Goal: Transaction & Acquisition: Purchase product/service

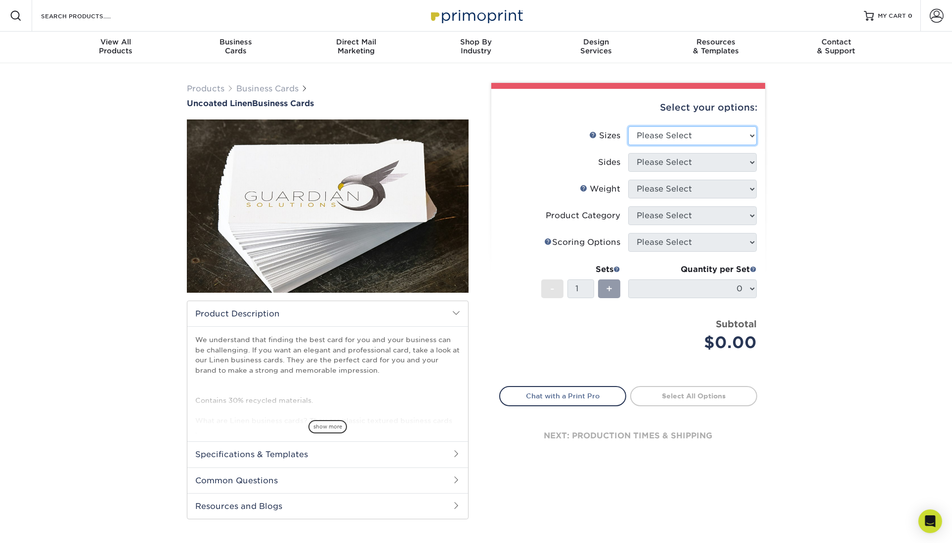
click at [645, 139] on select "Please Select 2" x 3.5" - Standard 2" x 7" - Foldover Card 2.125" x 3.375" - Eu…" at bounding box center [692, 135] width 128 height 19
select select "2.00x3.50"
click at [628, 126] on select "Please Select 2" x 3.5" - Standard 2" x 7" - Foldover Card 2.125" x 3.375" - Eu…" at bounding box center [692, 135] width 128 height 19
click at [646, 167] on select "Please Select Print Both Sides Print Front Only" at bounding box center [692, 162] width 128 height 19
select select "13abbda7-1d64-4f25-8bb2-c179b224825d"
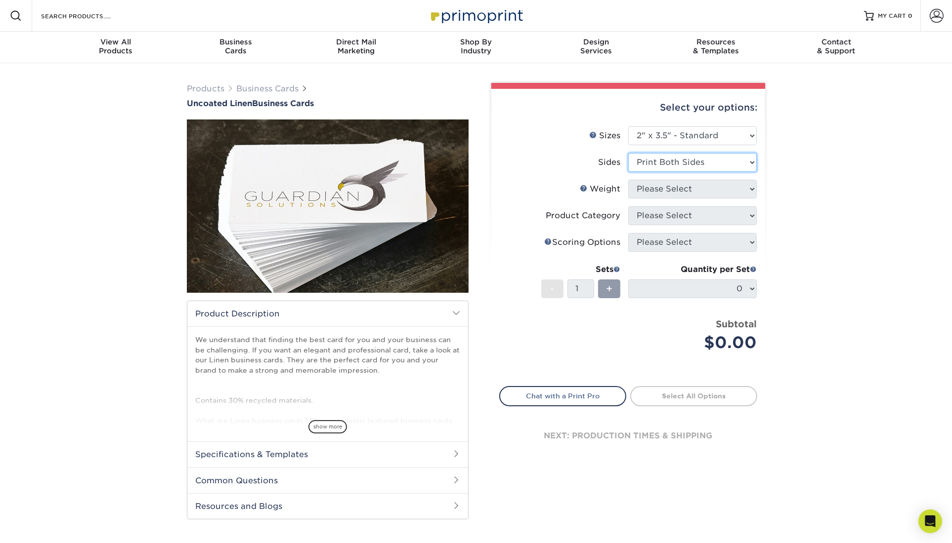
click at [628, 153] on select "Please Select Print Both Sides Print Front Only" at bounding box center [692, 162] width 128 height 19
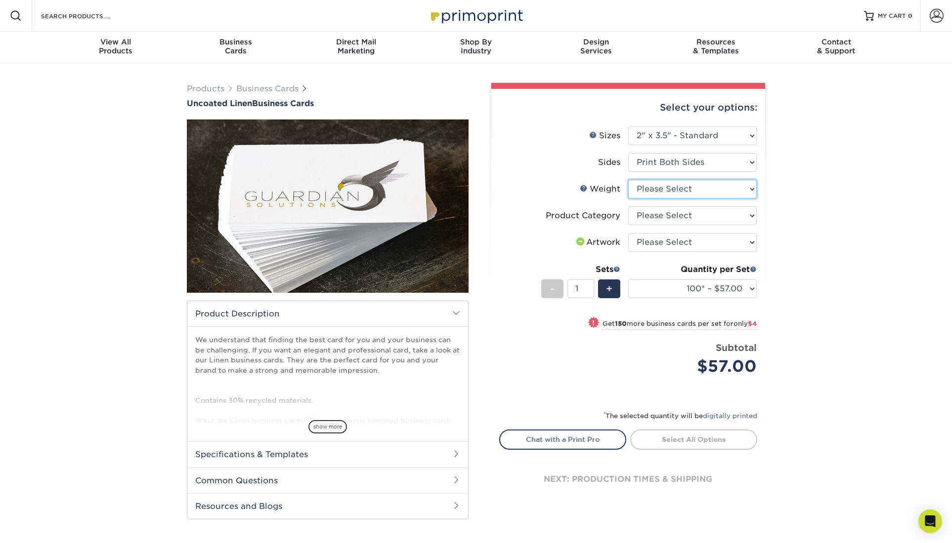
click at [662, 189] on select "Please Select 100LB" at bounding box center [692, 189] width 128 height 19
select select "100LB"
click at [628, 180] on select "Please Select 100LB" at bounding box center [692, 189] width 128 height 19
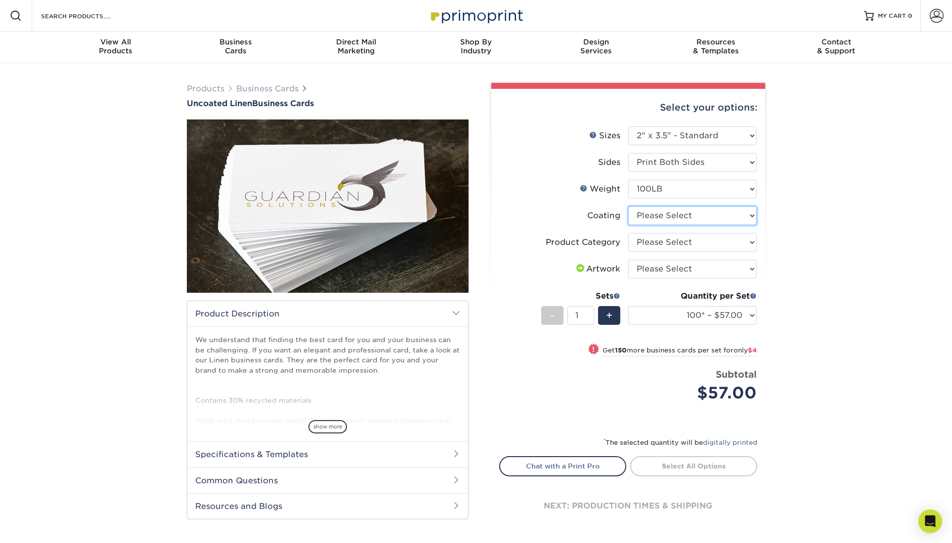
click at [661, 218] on select at bounding box center [692, 216] width 128 height 19
select select "3e7618de-abca-4bda-9f97-8b9129e913d8"
click at [628, 207] on select at bounding box center [692, 216] width 128 height 19
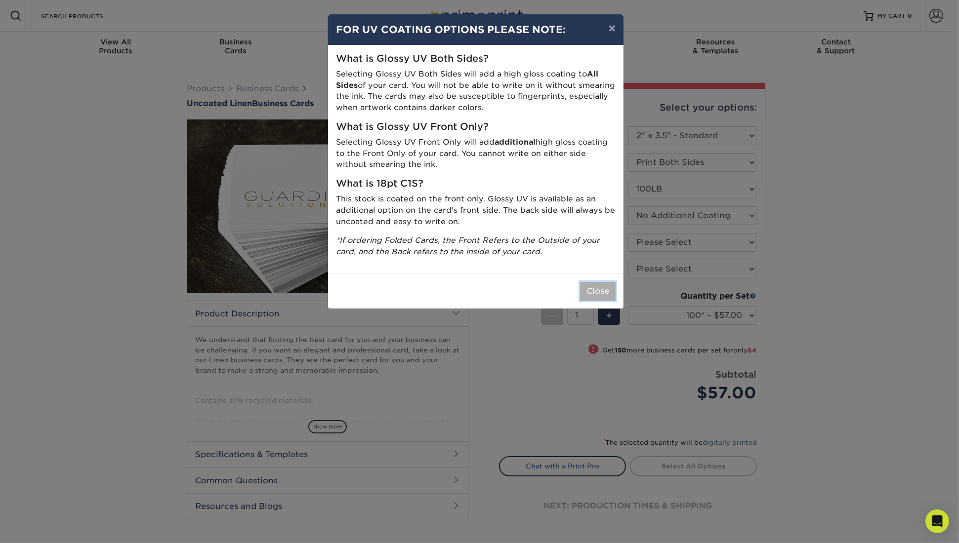
click at [590, 292] on button "Close" at bounding box center [598, 291] width 36 height 19
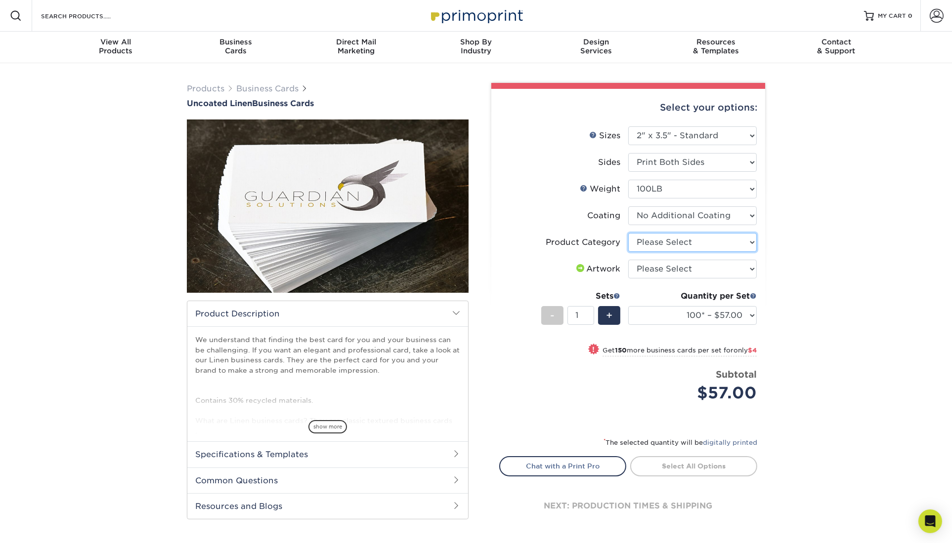
click at [644, 241] on select "Please Select Business Cards" at bounding box center [692, 242] width 128 height 19
select select "3b5148f1-0588-4f88-a218-97bcfdce65c1"
click at [628, 233] on select "Please Select Business Cards" at bounding box center [692, 242] width 128 height 19
click at [644, 265] on select "Please Select I will upload files I need a design - $100" at bounding box center [692, 269] width 128 height 19
select select "upload"
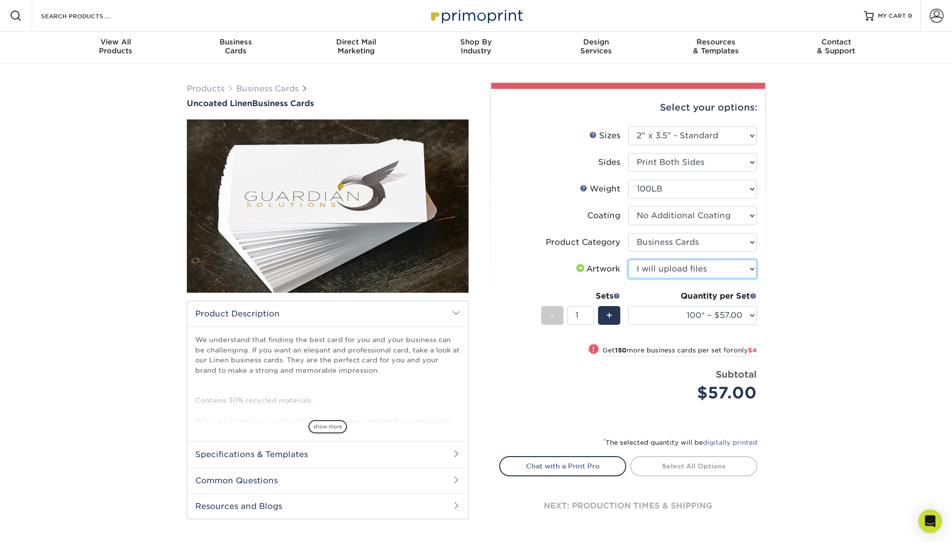
click at [628, 260] on select "Please Select I will upload files I need a design - $100" at bounding box center [692, 269] width 128 height 19
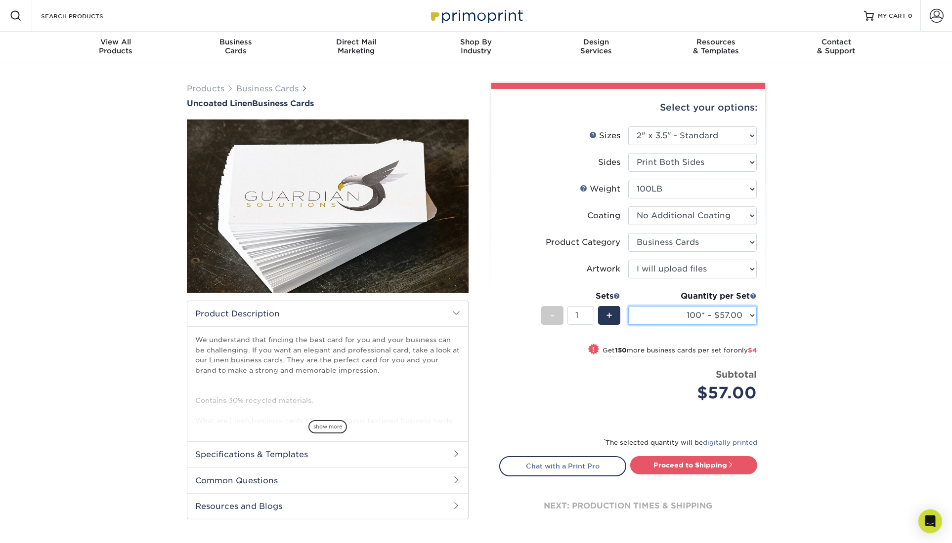
click at [735, 316] on select "100* – $57.00 250* – $61.00 500* – $69.00 1000 – $72.00 2500 – $114.00 5000 – $…" at bounding box center [692, 315] width 128 height 19
click at [332, 426] on span "show more" at bounding box center [327, 426] width 39 height 13
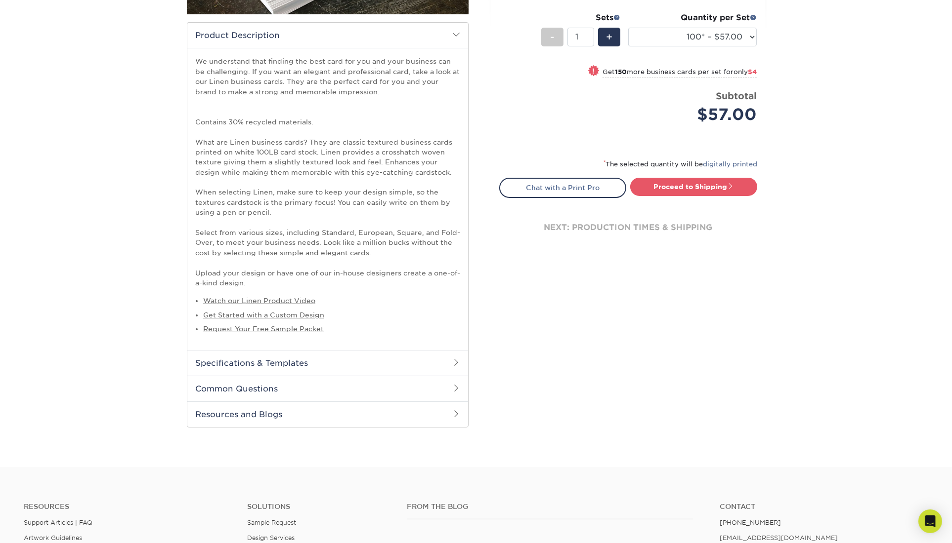
scroll to position [362, 0]
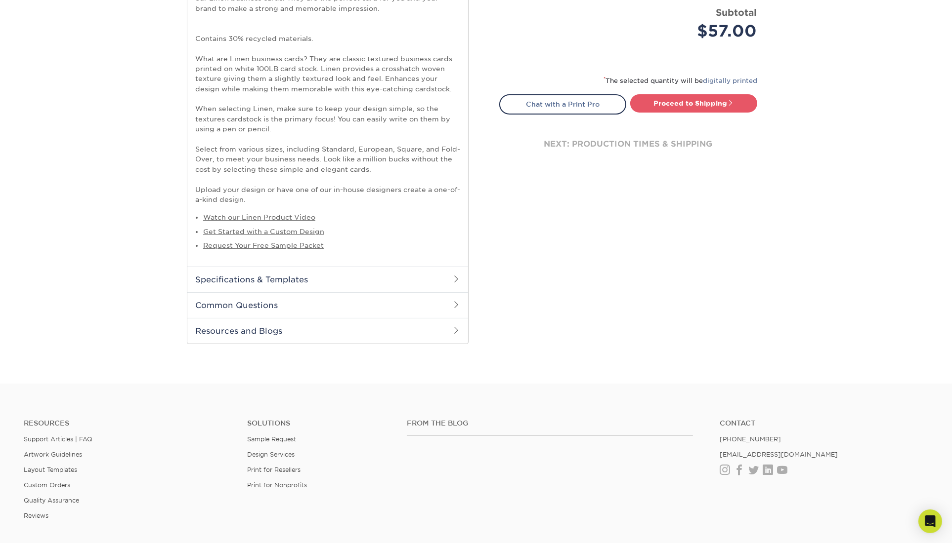
click at [354, 274] on h2 "Specifications & Templates" at bounding box center [327, 280] width 281 height 26
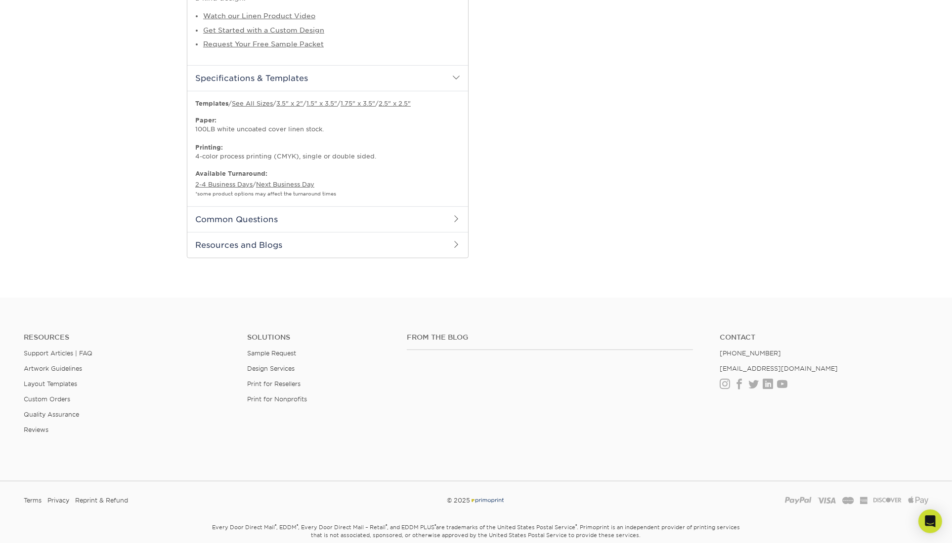
scroll to position [606, 0]
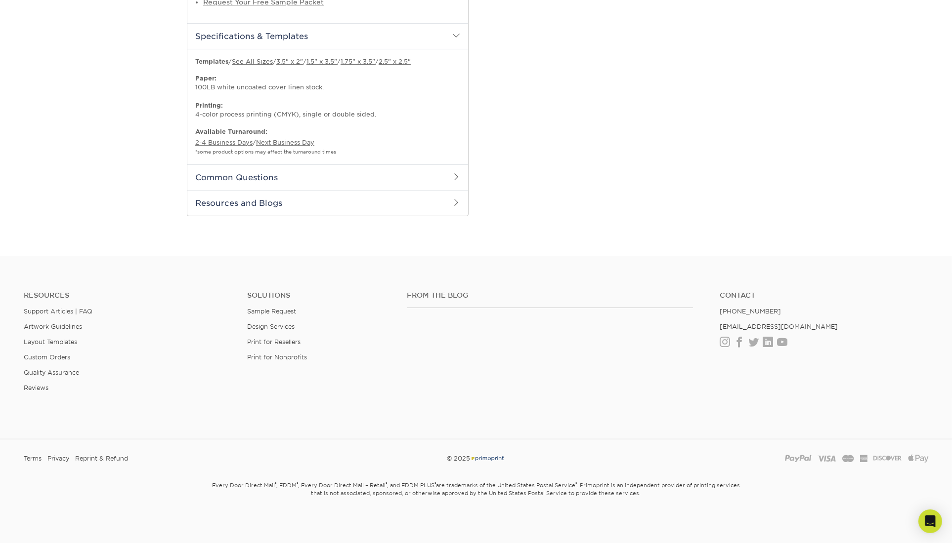
click at [318, 170] on h2 "Common Questions" at bounding box center [327, 178] width 281 height 26
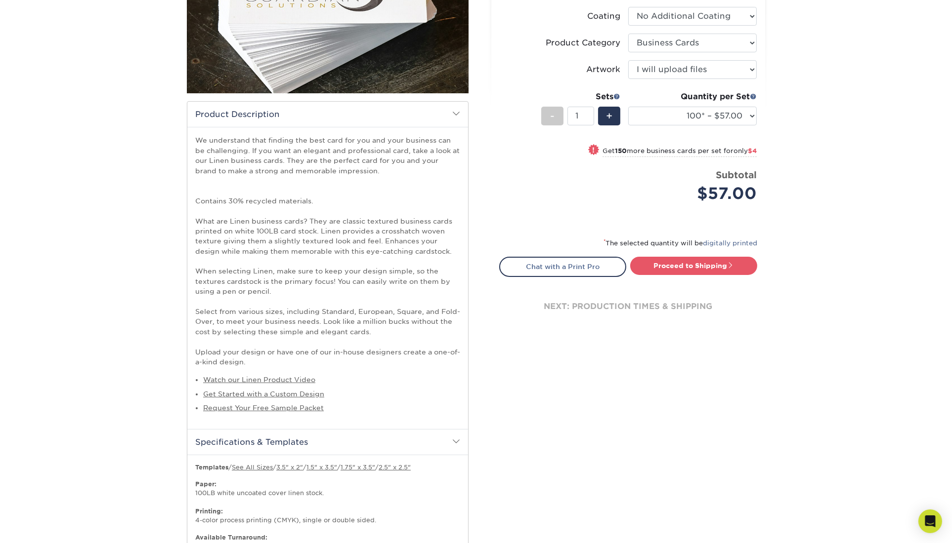
scroll to position [0, 0]
